Goal: Task Accomplishment & Management: Complete application form

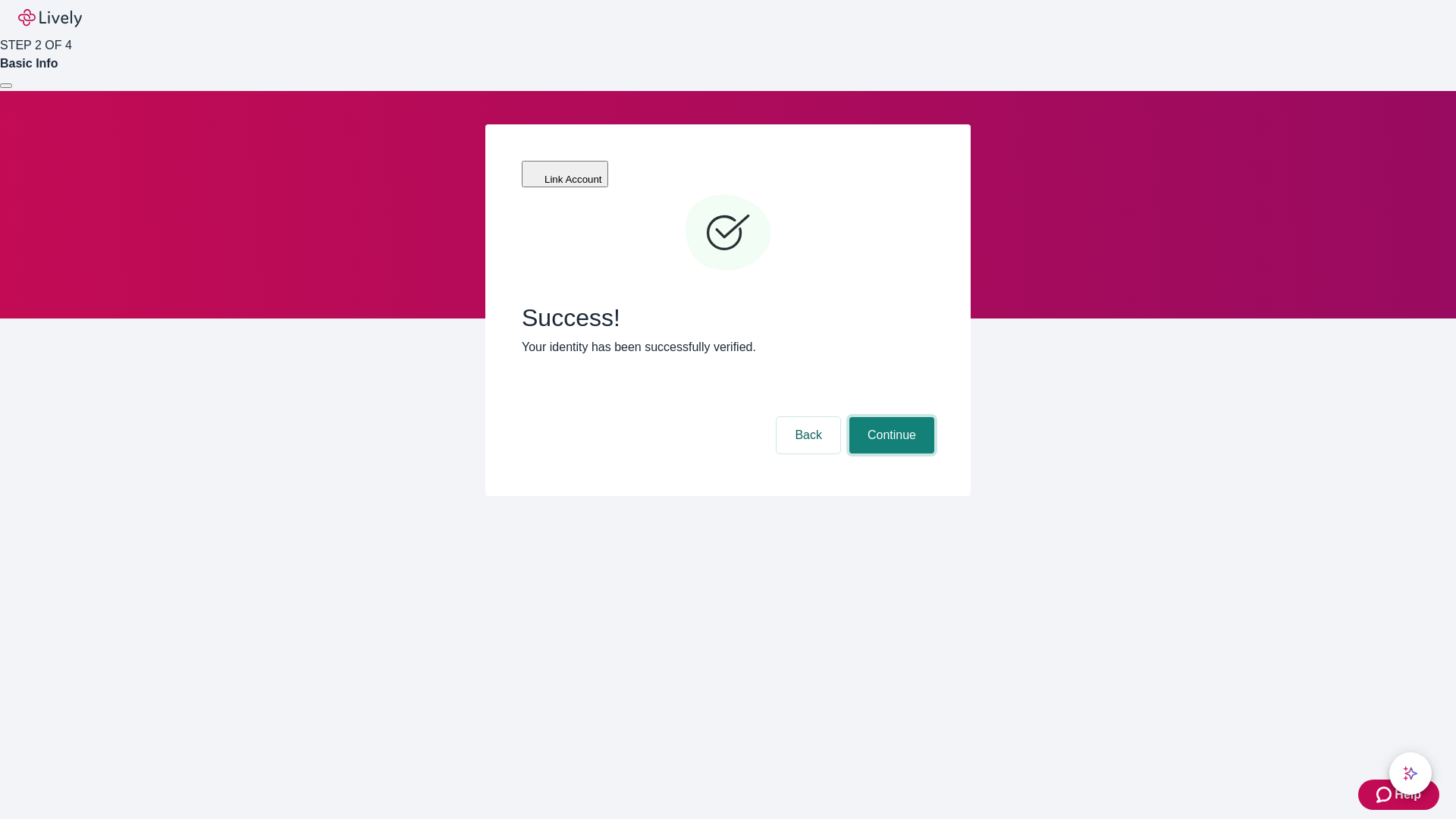
click at [889, 417] on button "Continue" at bounding box center [892, 435] width 85 height 36
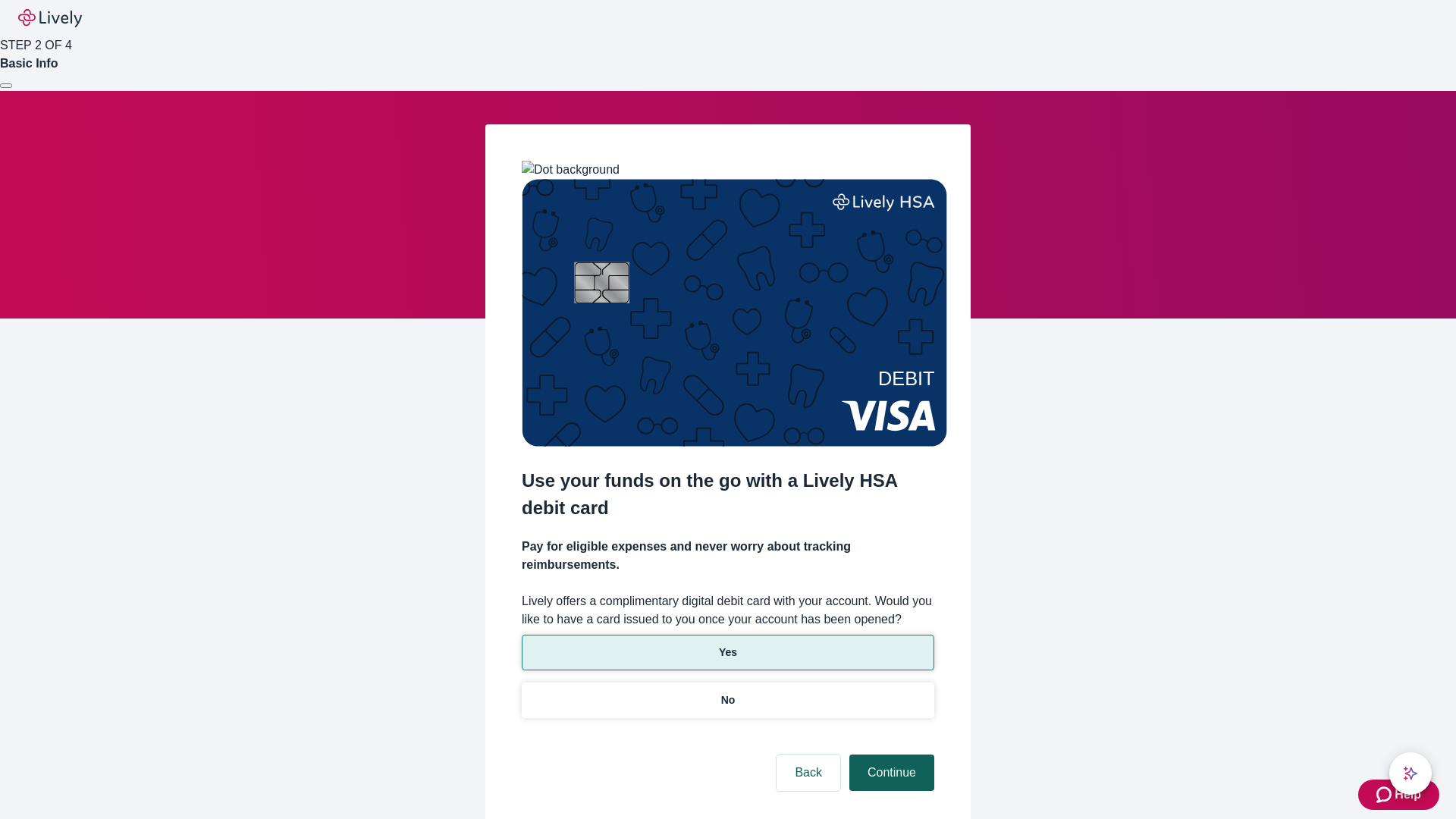
click at [727, 693] on p "No" at bounding box center [729, 701] width 14 height 16
click at [889, 755] on button "Continue" at bounding box center [892, 773] width 85 height 36
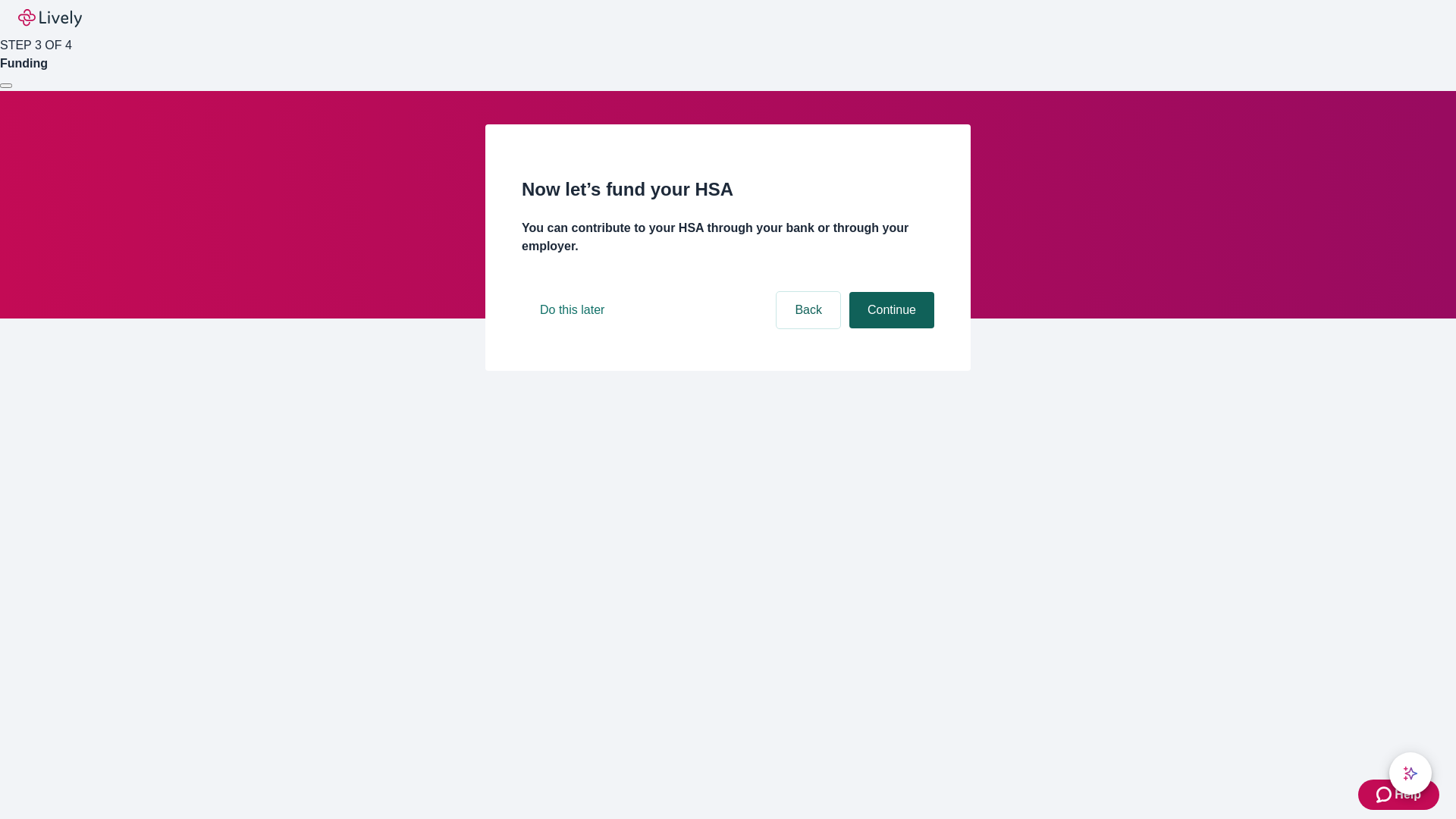
click at [889, 328] on button "Continue" at bounding box center [892, 310] width 85 height 36
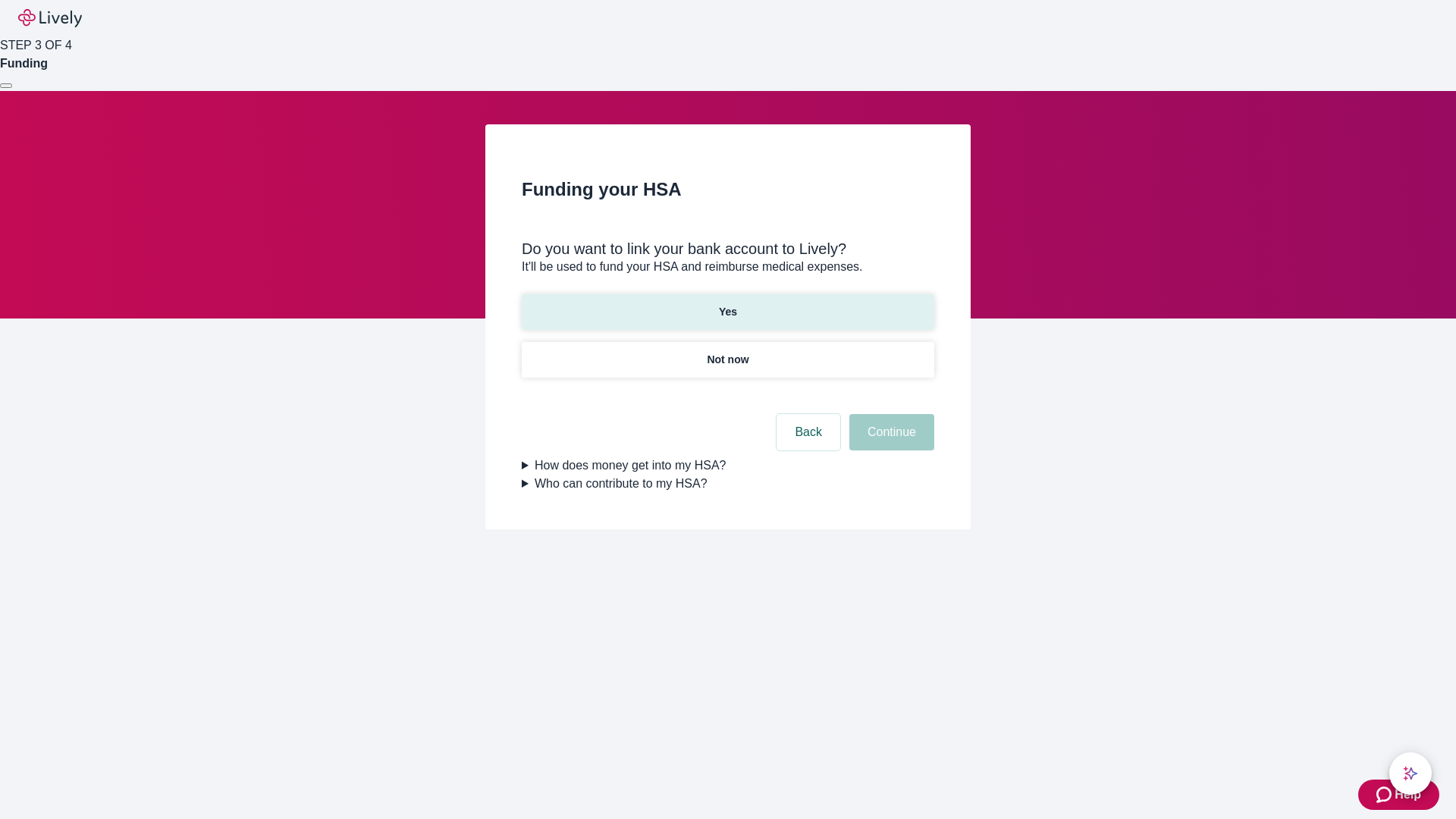
click at [727, 304] on p "Yes" at bounding box center [728, 312] width 18 height 16
click at [889, 414] on button "Continue" at bounding box center [892, 432] width 85 height 36
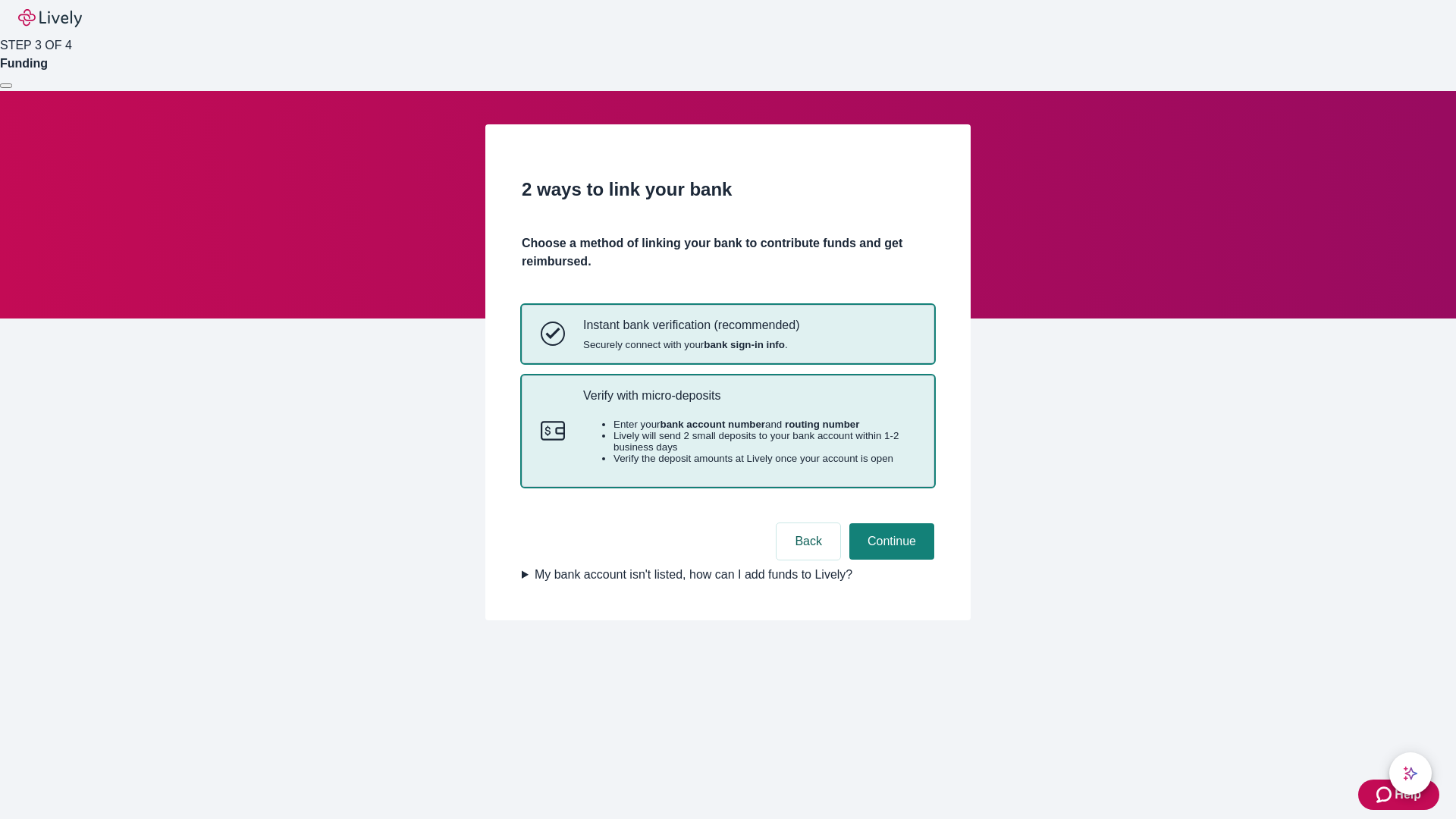
click at [748, 403] on p "Verify with micro-deposits" at bounding box center [749, 396] width 332 height 14
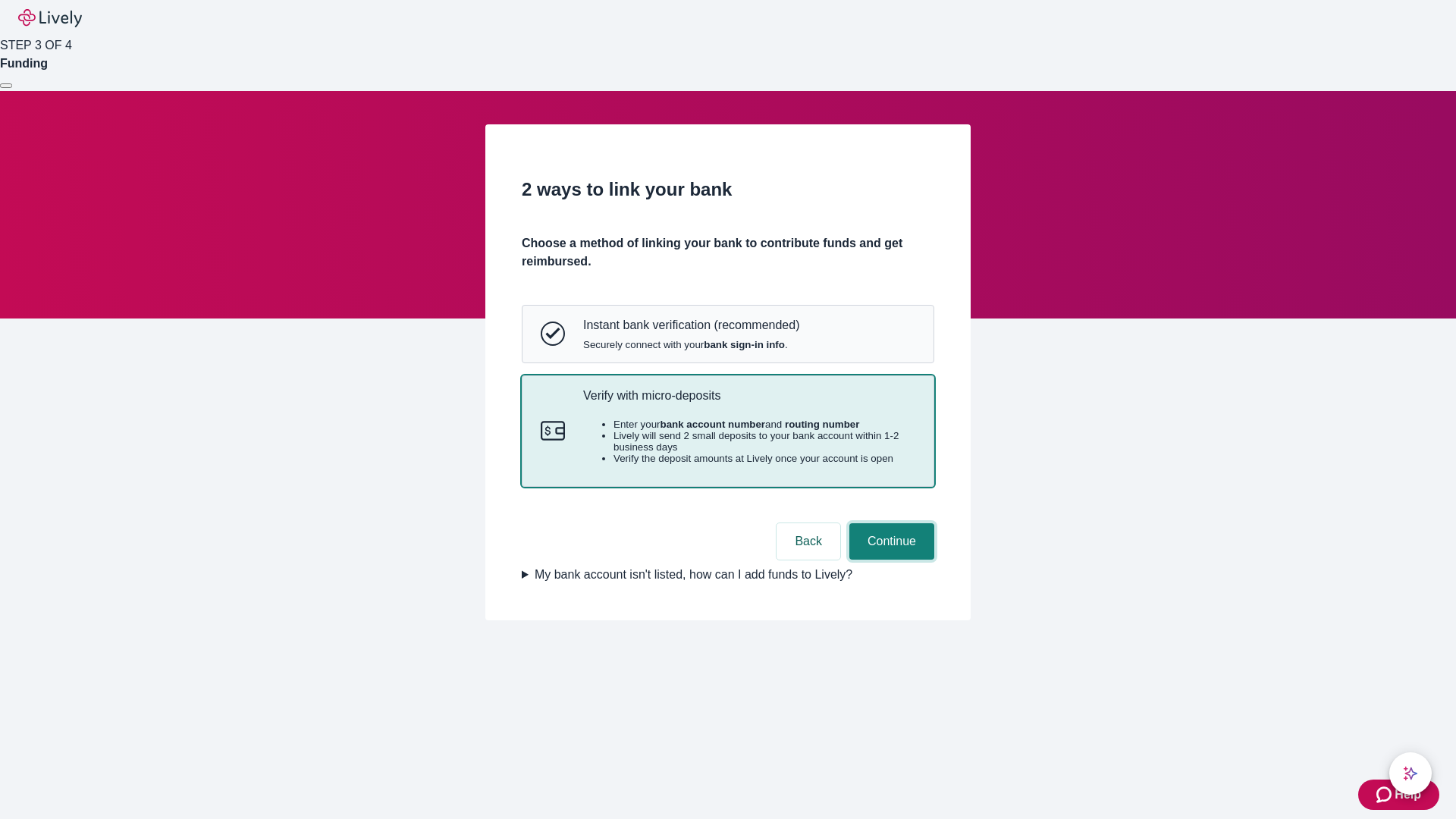
click at [889, 560] on button "Continue" at bounding box center [892, 542] width 85 height 36
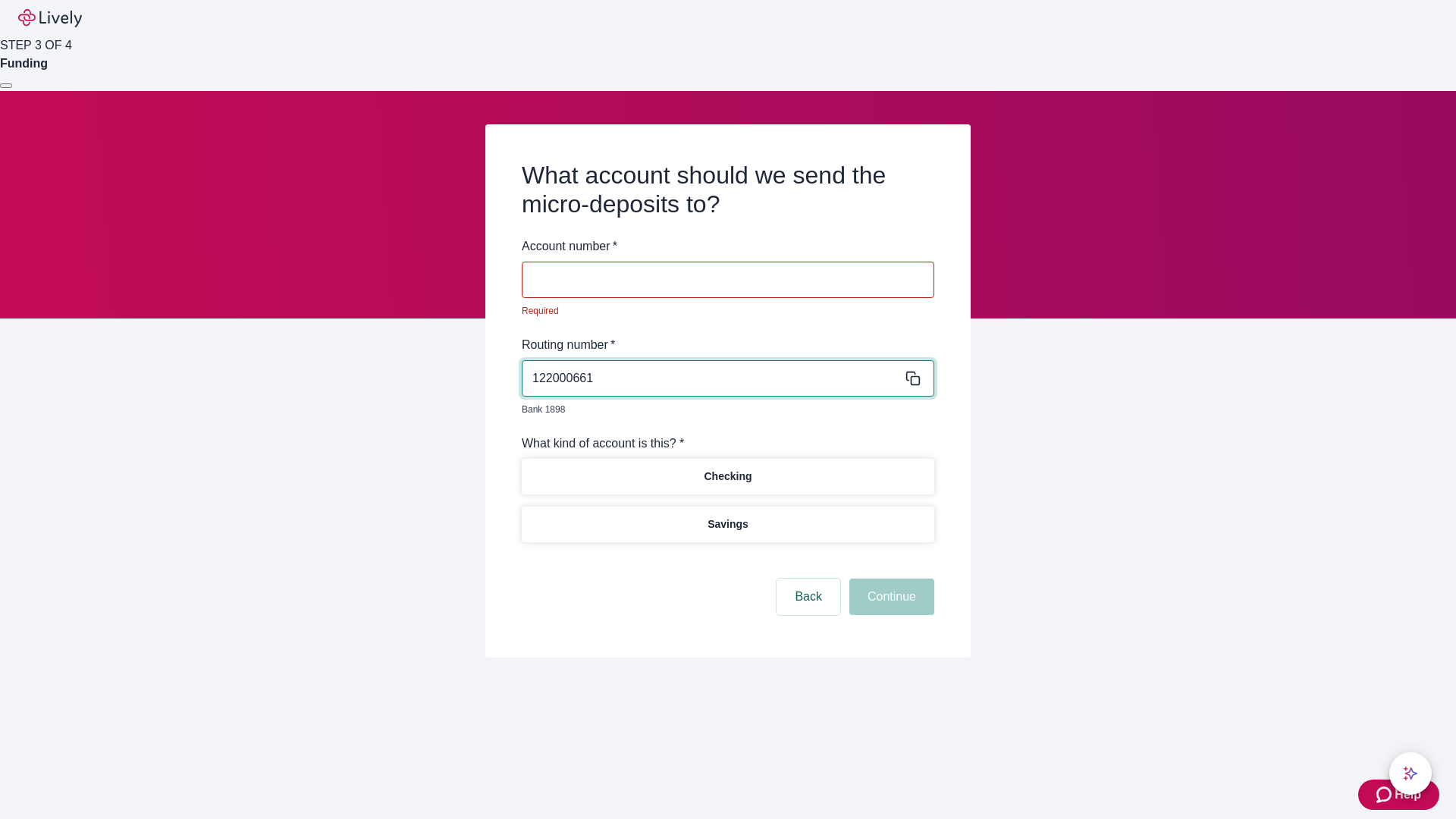
type input "122000661"
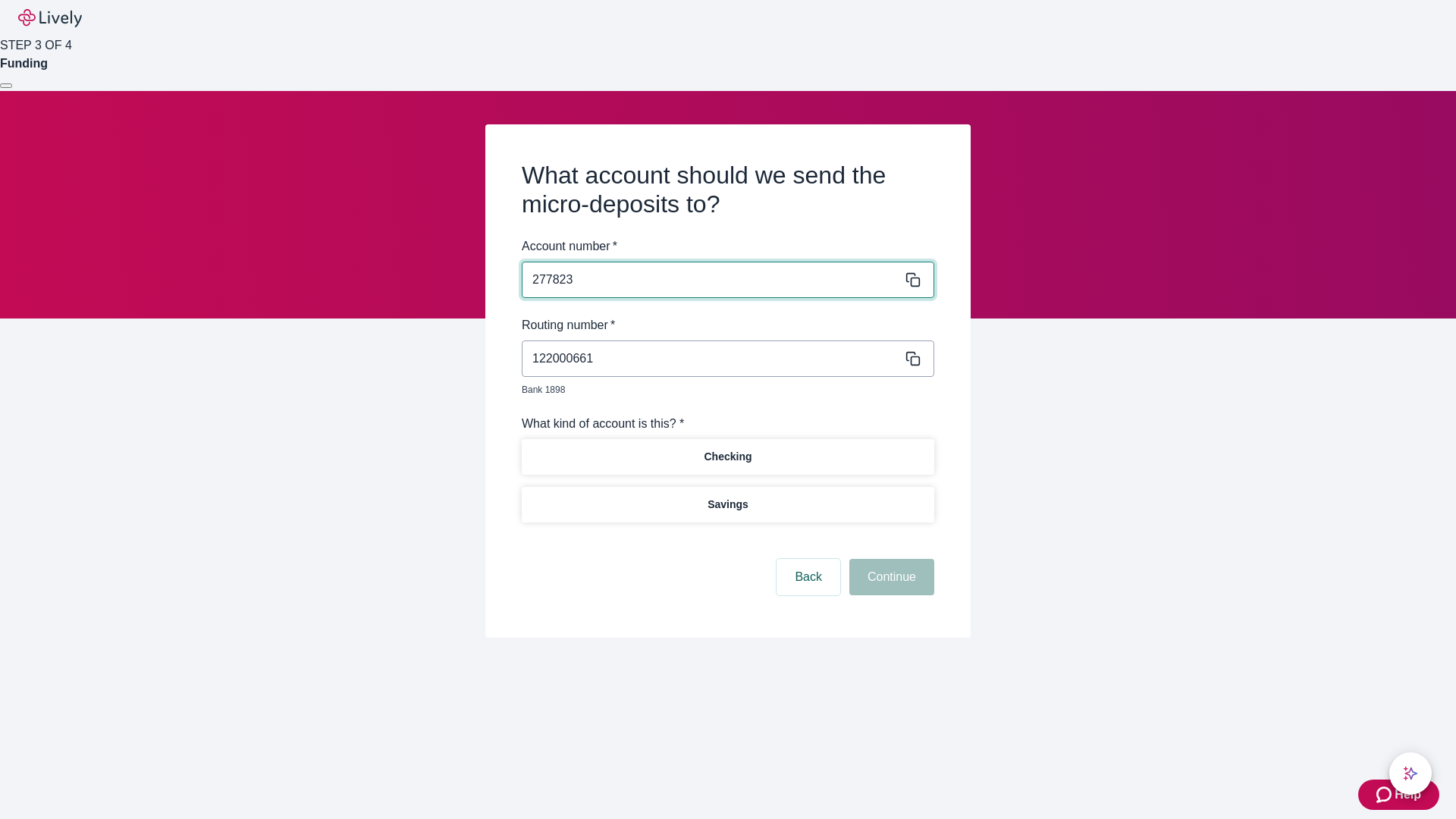
type input "277823"
click at [727, 449] on p "Checking" at bounding box center [727, 457] width 48 height 16
click at [889, 560] on button "Continue" at bounding box center [892, 577] width 85 height 36
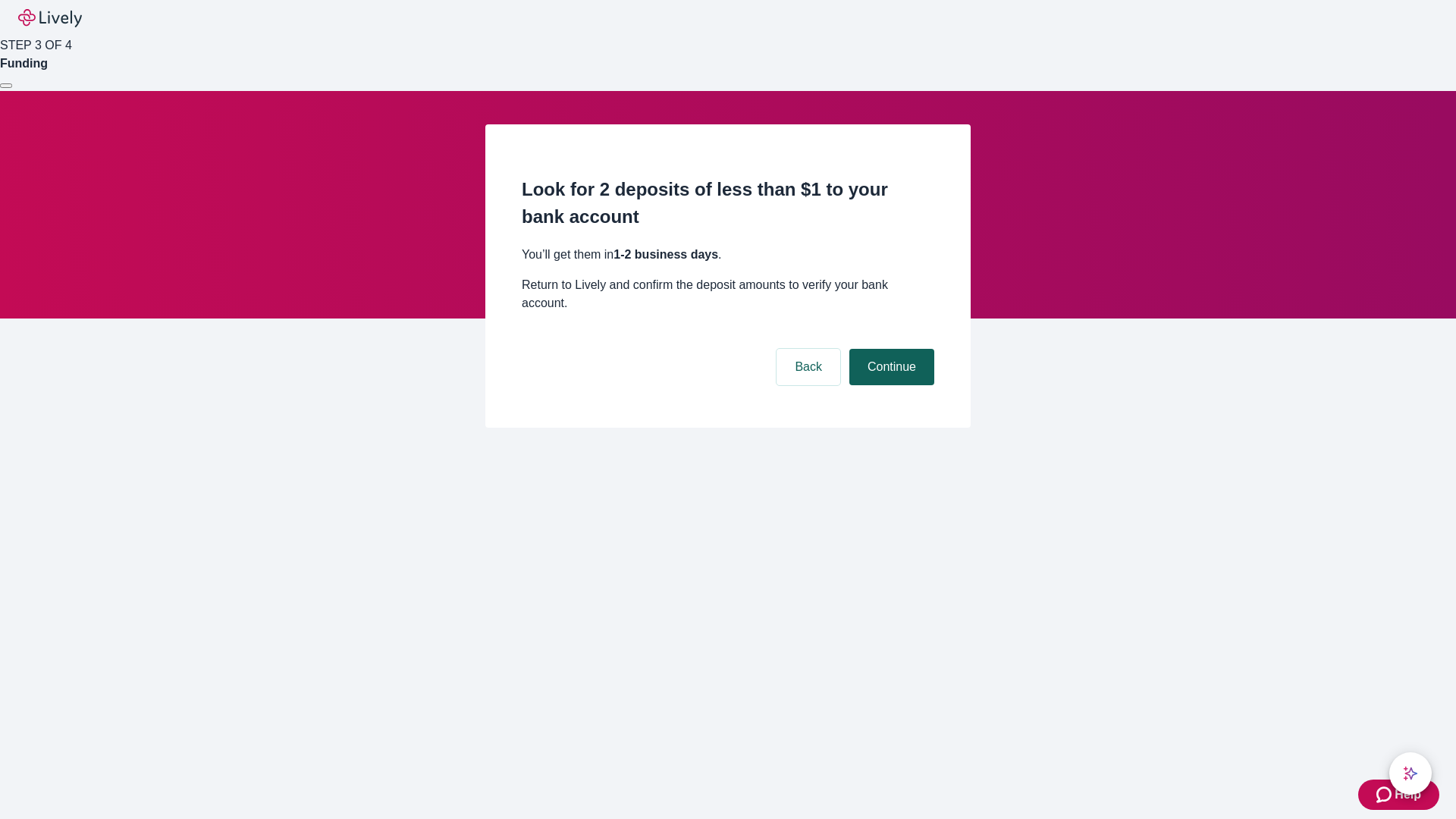
click at [889, 349] on button "Continue" at bounding box center [892, 367] width 85 height 36
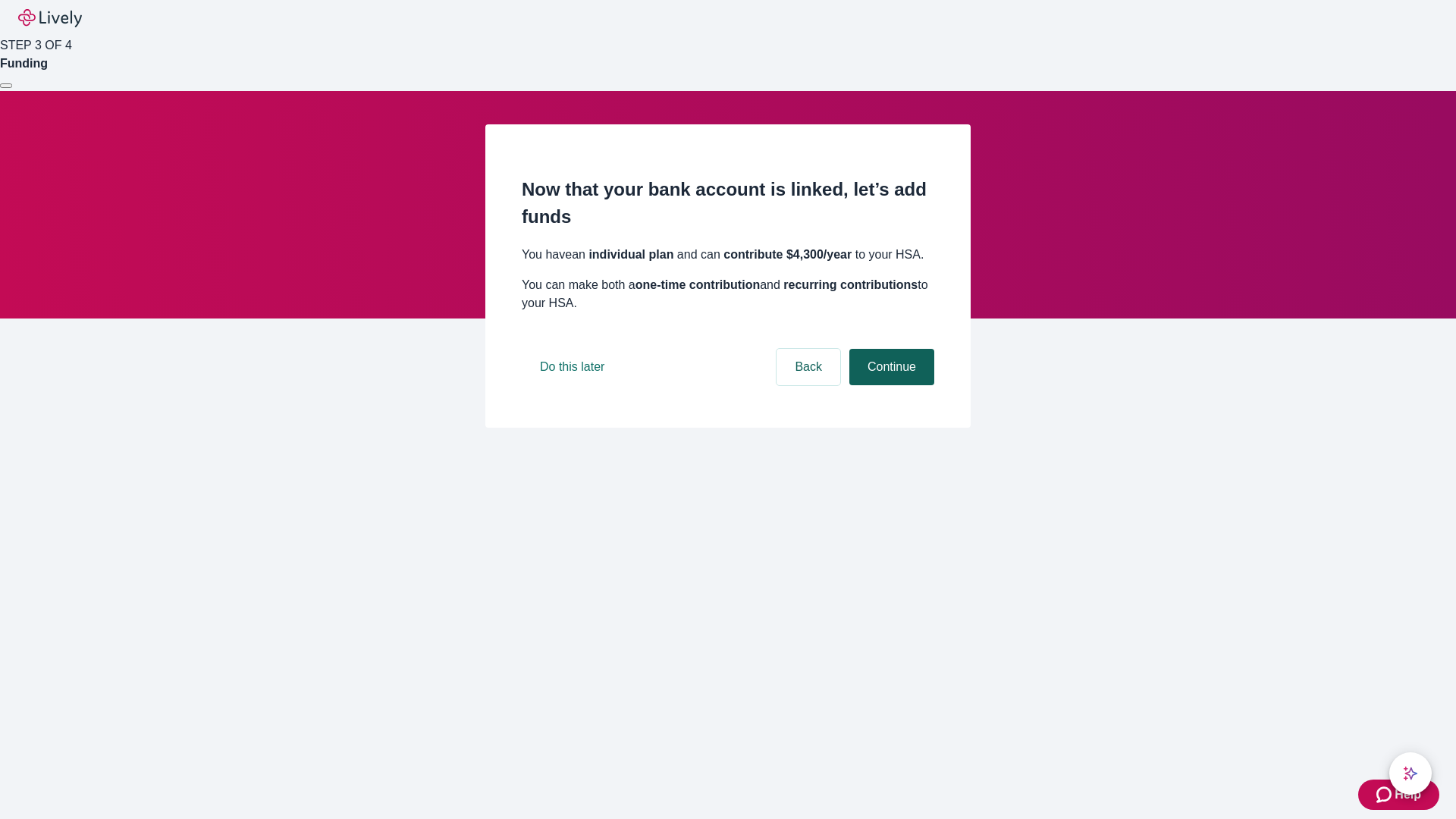
click at [889, 386] on button "Continue" at bounding box center [892, 367] width 85 height 36
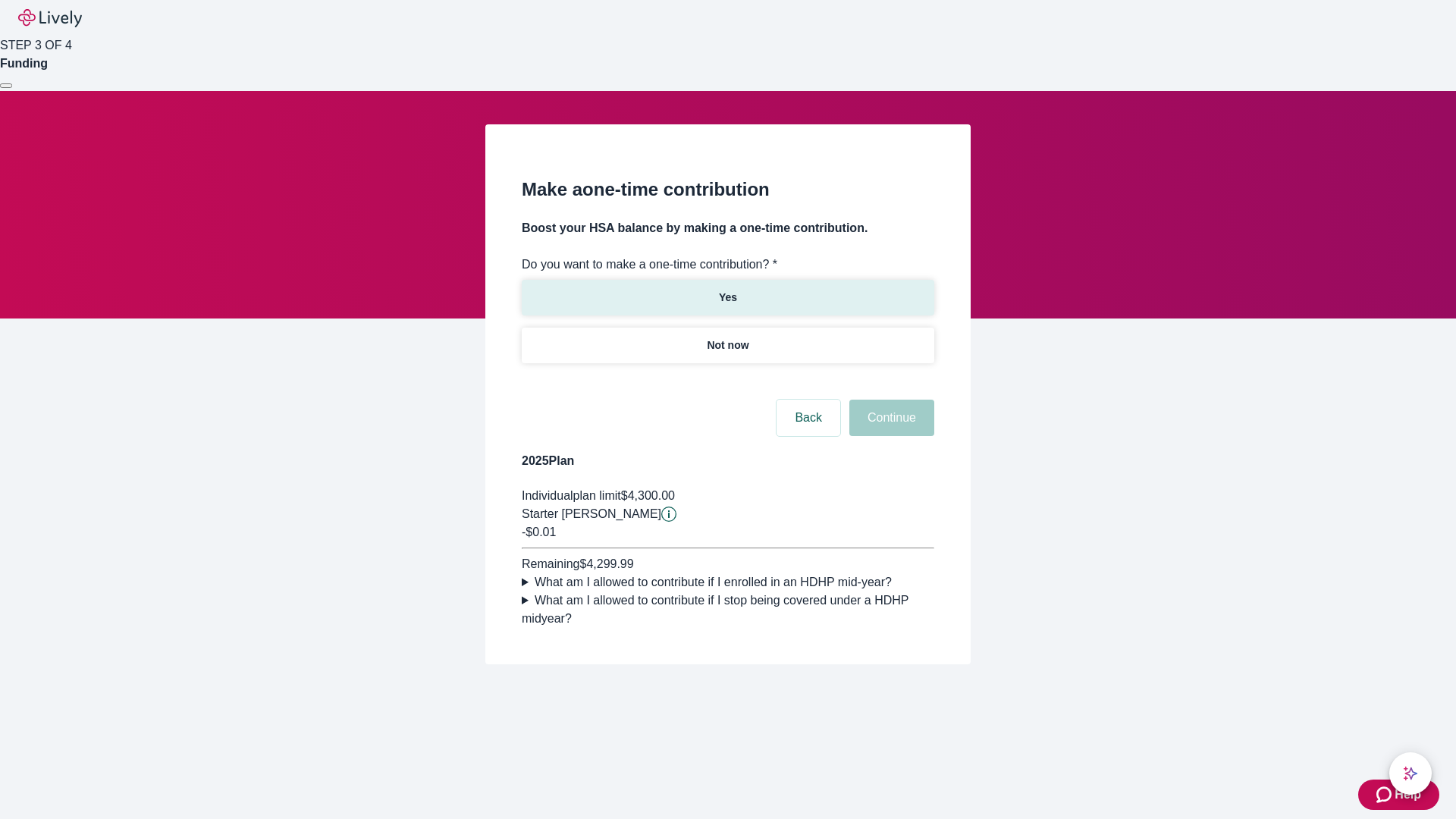
click at [727, 290] on p "Yes" at bounding box center [728, 298] width 18 height 16
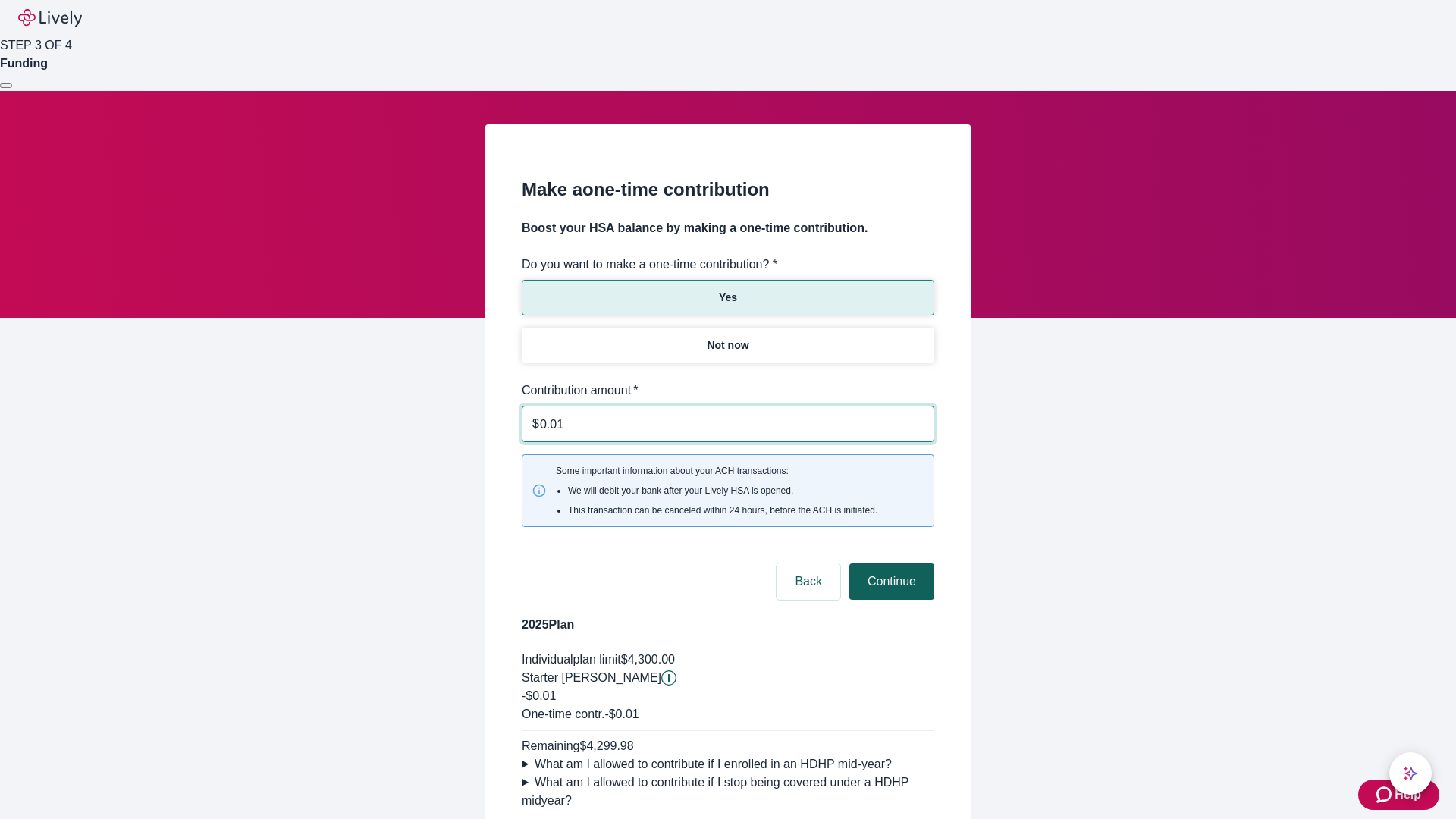
type input "0.01"
click at [889, 564] on button "Continue" at bounding box center [892, 582] width 85 height 36
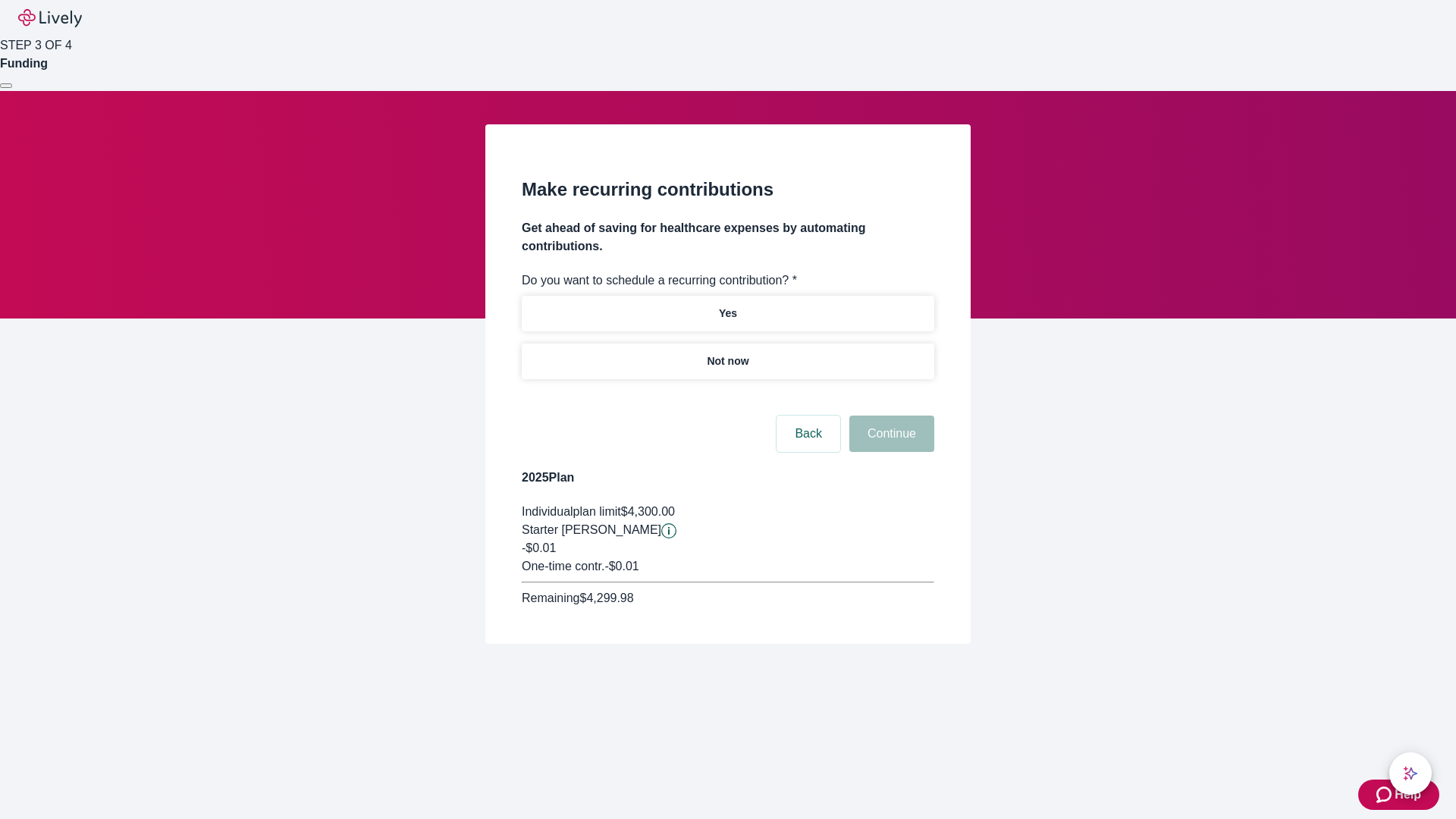
click at [727, 353] on p "Not now" at bounding box center [727, 361] width 42 height 16
click at [889, 415] on button "Continue" at bounding box center [892, 433] width 85 height 36
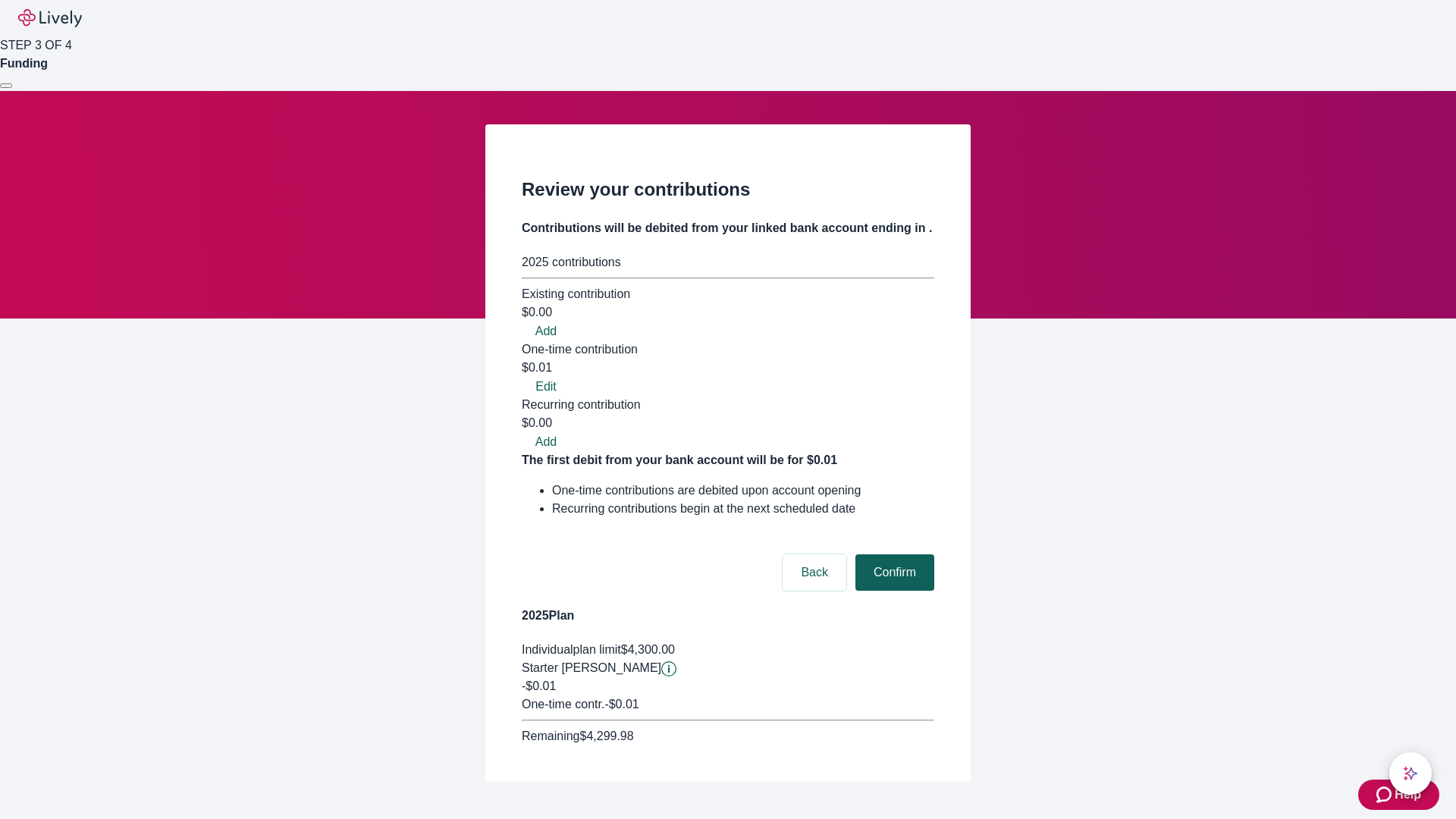
click at [893, 555] on button "Confirm" at bounding box center [895, 573] width 79 height 36
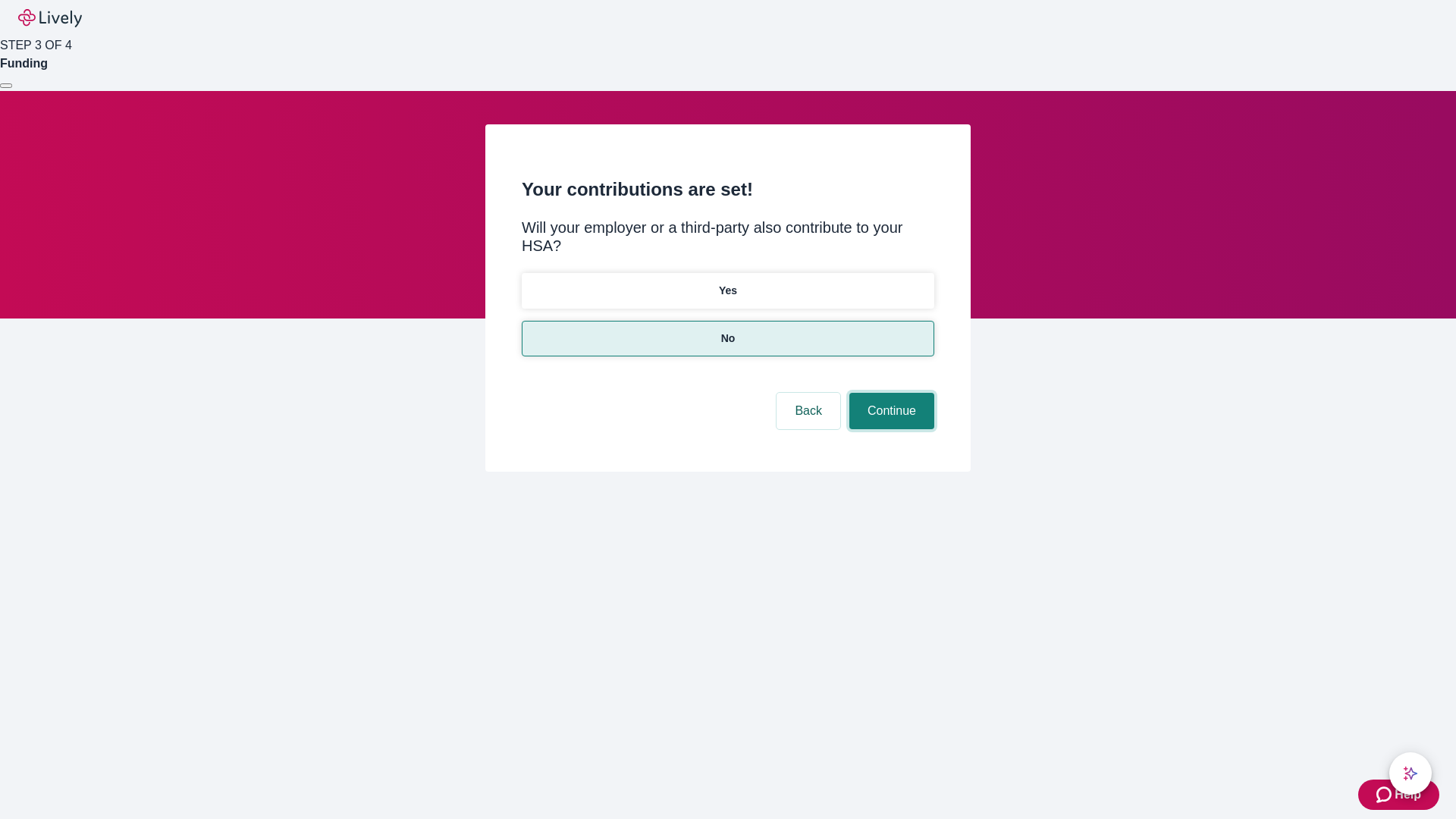
click at [889, 393] on button "Continue" at bounding box center [892, 411] width 85 height 36
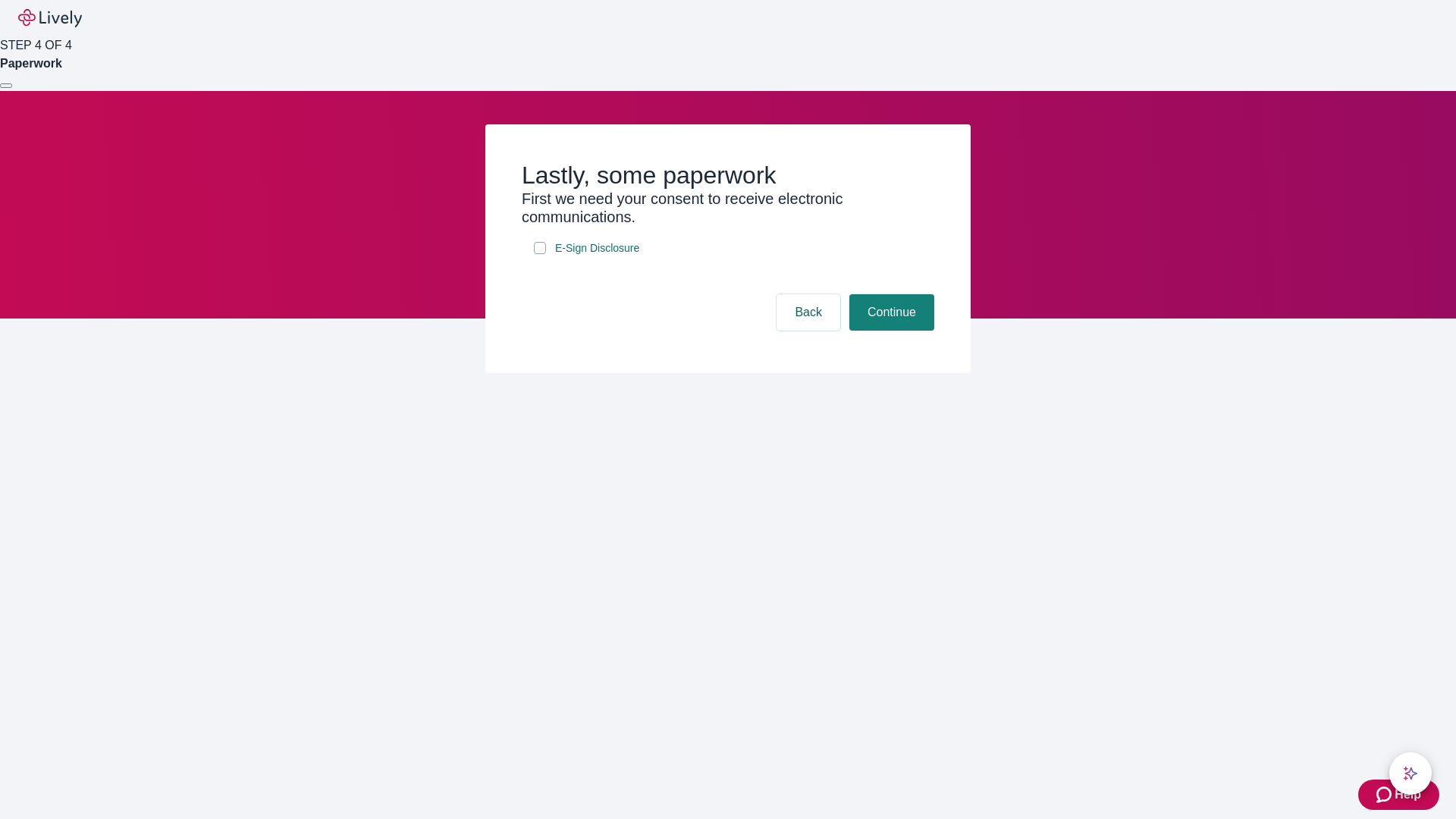
click at [540, 254] on input "E-Sign Disclosure" at bounding box center [539, 248] width 12 height 12
checkbox input "true"
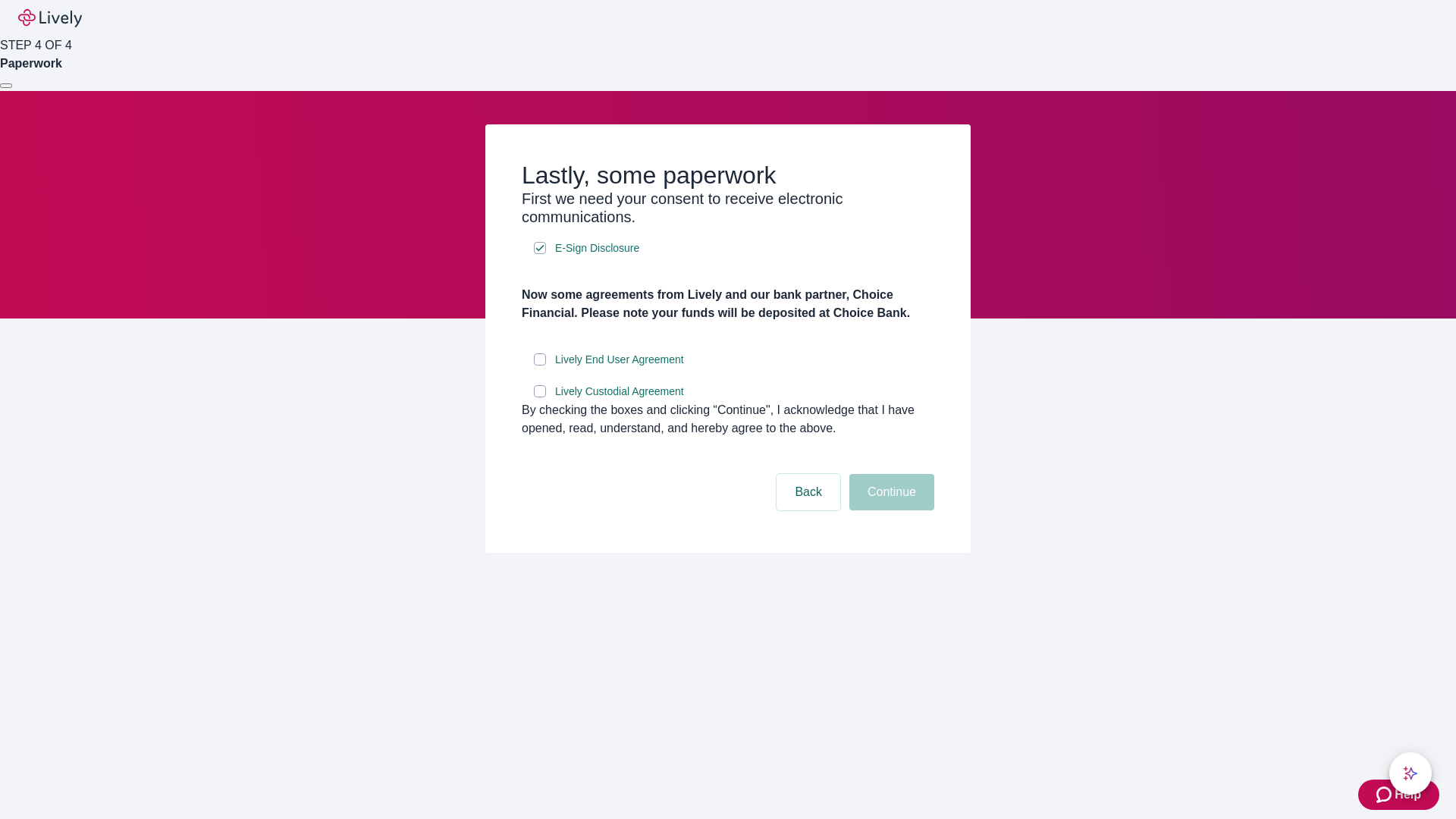
click at [540, 366] on input "Lively End User Agreement" at bounding box center [539, 359] width 12 height 12
checkbox input "true"
click at [540, 397] on input "Lively Custodial Agreement" at bounding box center [539, 391] width 12 height 12
checkbox input "true"
click at [889, 510] on button "Continue" at bounding box center [892, 492] width 85 height 36
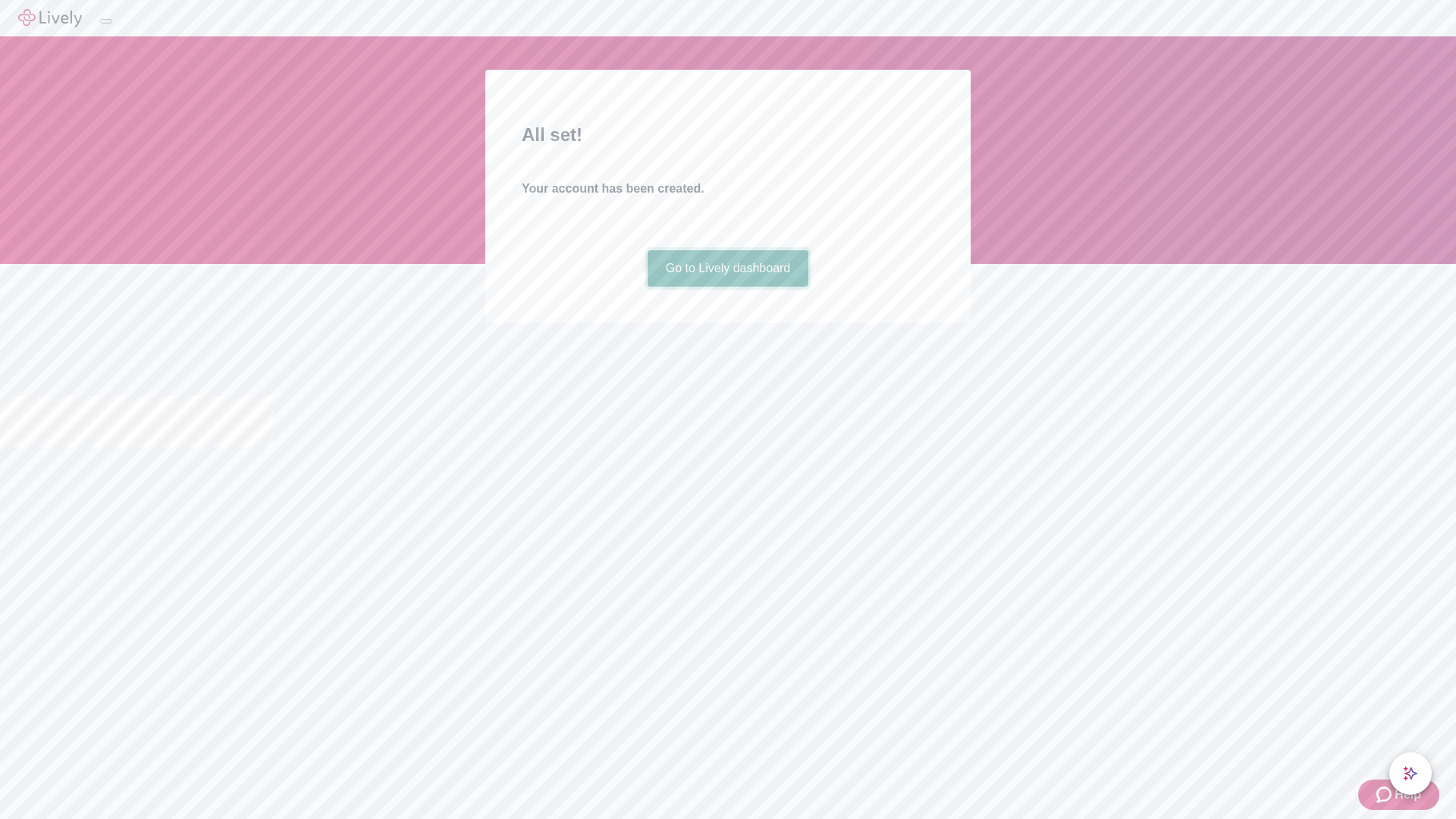
click at [727, 287] on link "Go to Lively dashboard" at bounding box center [729, 268] width 161 height 36
